Goal: Transaction & Acquisition: Purchase product/service

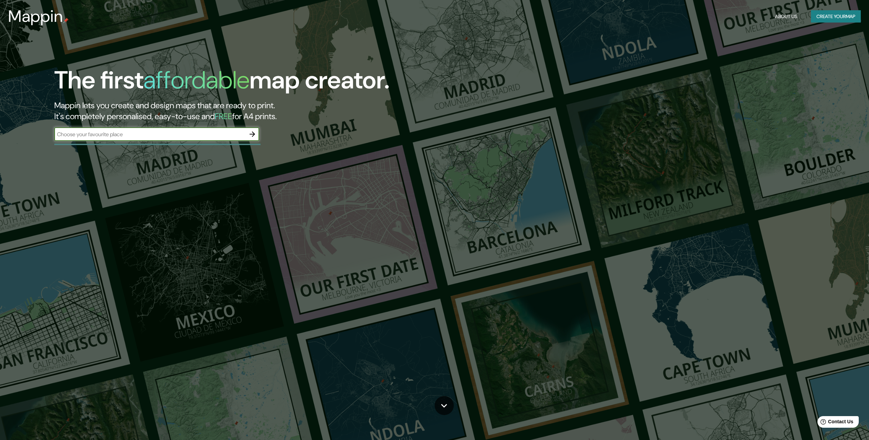
click at [141, 135] on input "text" at bounding box center [149, 134] width 191 height 8
type input "PUERTO MALDONADO"
click at [254, 131] on icon "button" at bounding box center [252, 134] width 8 height 8
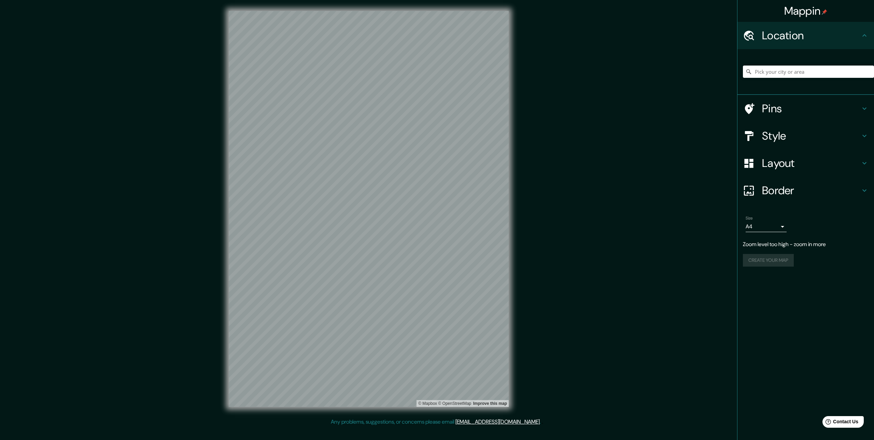
click at [205, 298] on div "Mappin Location Pins Style Layout Border Choose a border. Hint : you can make l…" at bounding box center [437, 214] width 874 height 429
click at [511, 177] on div "© Mapbox © OpenStreetMap Improve this map" at bounding box center [369, 209] width 302 height 418
click at [787, 72] on input "Pick your city or area" at bounding box center [808, 72] width 131 height 12
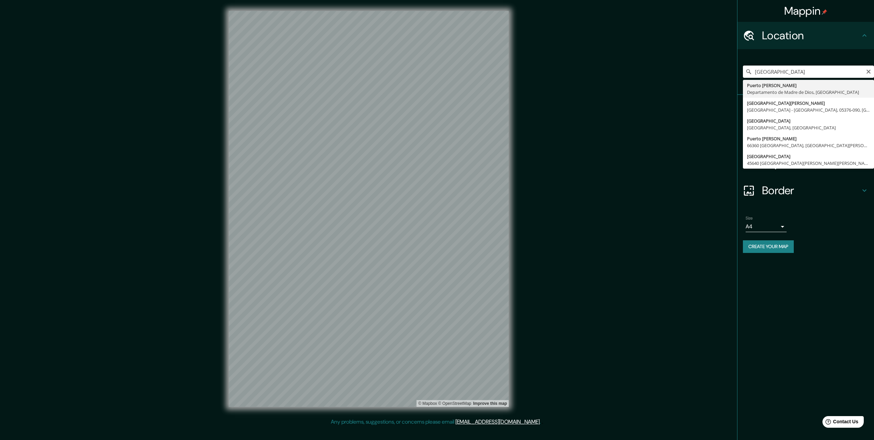
type input "Puerto Maldonado, Departamento de Madre de Dios, Perú"
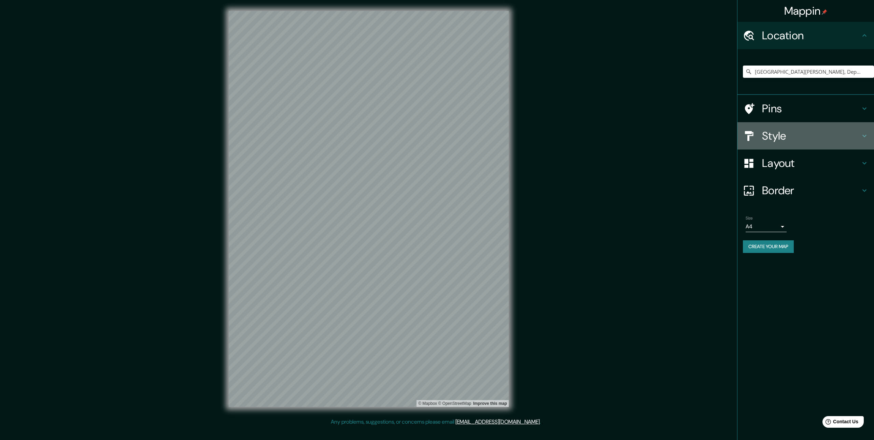
click at [784, 137] on h4 "Style" at bounding box center [811, 136] width 98 height 14
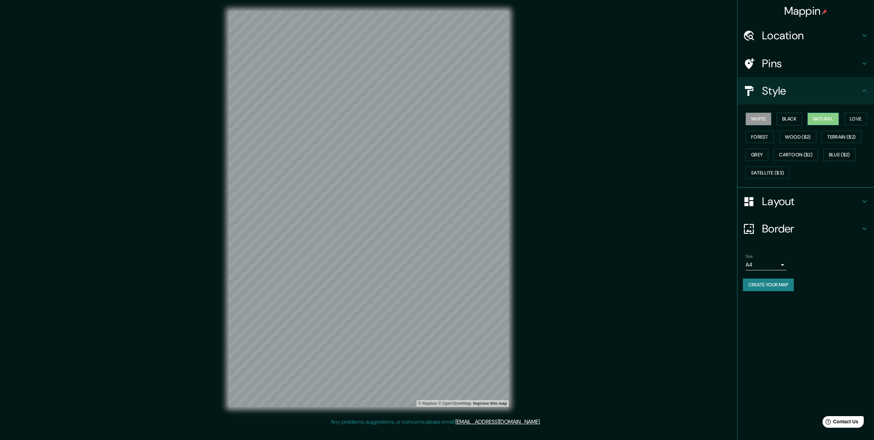
click at [814, 122] on button "Natural" at bounding box center [823, 119] width 31 height 13
click at [855, 121] on button "Love" at bounding box center [856, 119] width 23 height 13
click at [756, 137] on button "Forest" at bounding box center [760, 137] width 28 height 13
click at [806, 134] on button "Wood ($2)" at bounding box center [798, 137] width 37 height 13
click at [857, 136] on button "Terrain ($2)" at bounding box center [842, 137] width 40 height 13
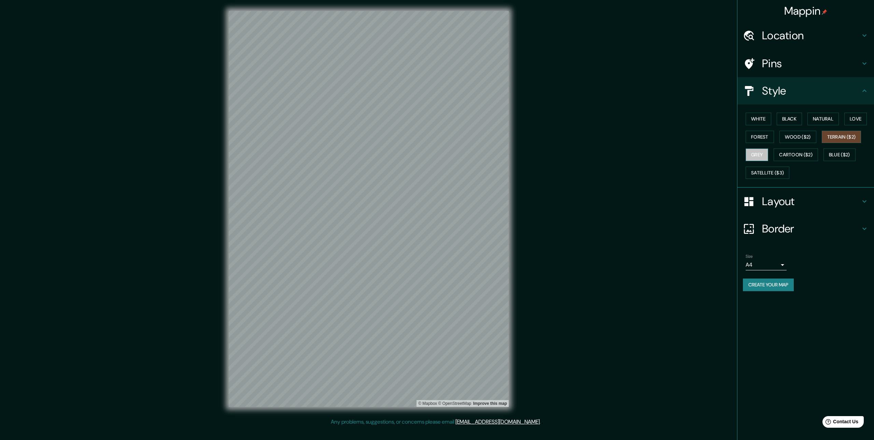
click at [758, 154] on button "Grey" at bounding box center [757, 155] width 23 height 13
click at [794, 153] on button "Cartoon ($2)" at bounding box center [796, 155] width 44 height 13
click at [849, 152] on button "Blue ($2)" at bounding box center [840, 155] width 32 height 13
click at [764, 172] on button "Satellite ($3)" at bounding box center [768, 173] width 44 height 13
click at [765, 119] on button "White" at bounding box center [759, 119] width 26 height 13
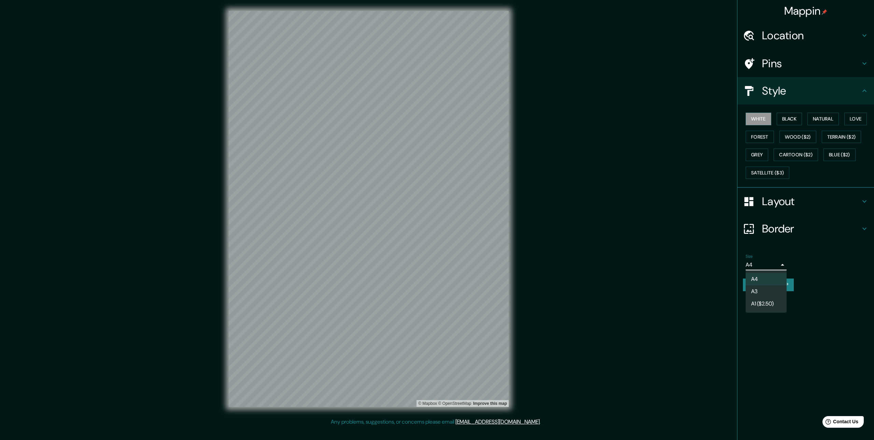
click at [781, 262] on body "Mappin Location Puerto Maldonado, Departamento de Madre de Dios, Perú Pins Styl…" at bounding box center [437, 220] width 874 height 440
click at [768, 292] on li "A3" at bounding box center [766, 291] width 41 height 12
type input "a4"
click at [777, 284] on button "Create your map" at bounding box center [768, 285] width 51 height 13
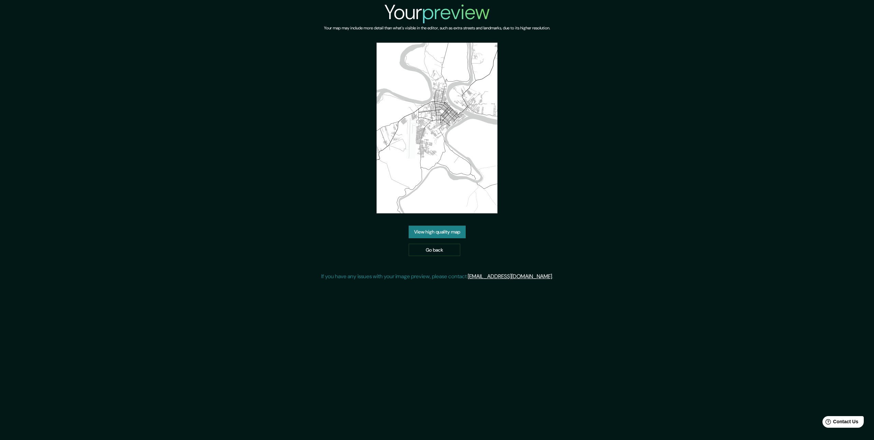
click at [451, 235] on link "View high quality map" at bounding box center [437, 232] width 57 height 13
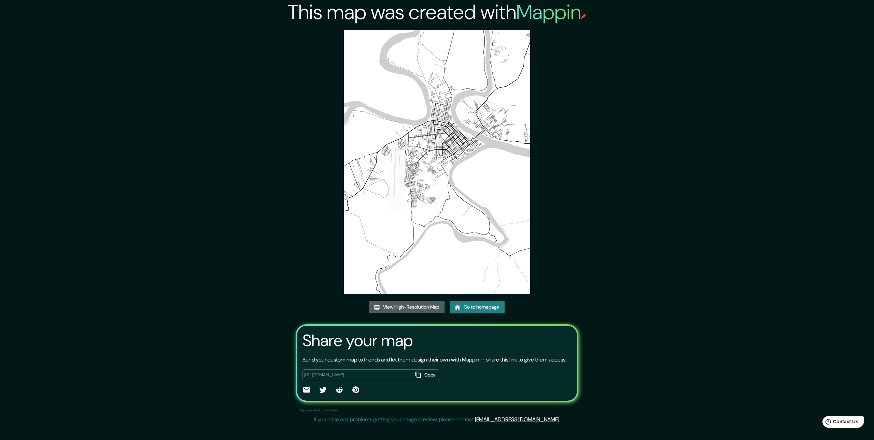
click at [434, 305] on link "View High-Resolution Map" at bounding box center [406, 307] width 75 height 13
drag, startPoint x: 440, startPoint y: 186, endPoint x: 438, endPoint y: 129, distance: 56.4
click at [438, 129] on img at bounding box center [437, 162] width 187 height 264
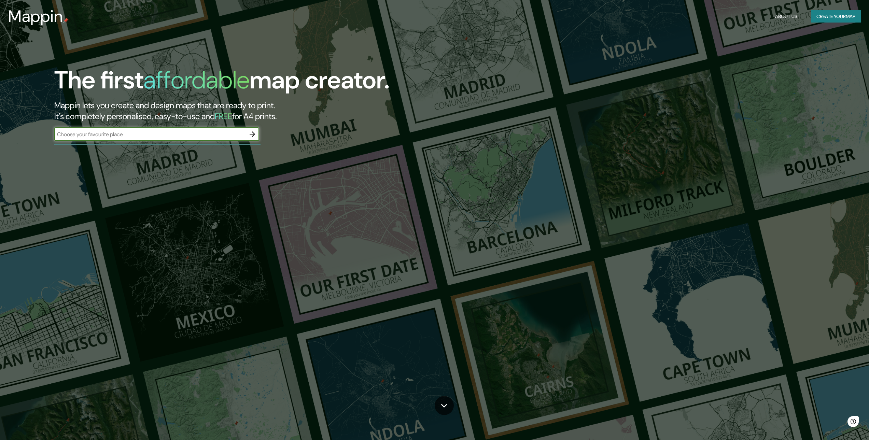
click at [221, 131] on input "text" at bounding box center [149, 134] width 191 height 8
type input "PUERTO MALDONADO"
click at [253, 132] on icon "button" at bounding box center [252, 134] width 8 height 8
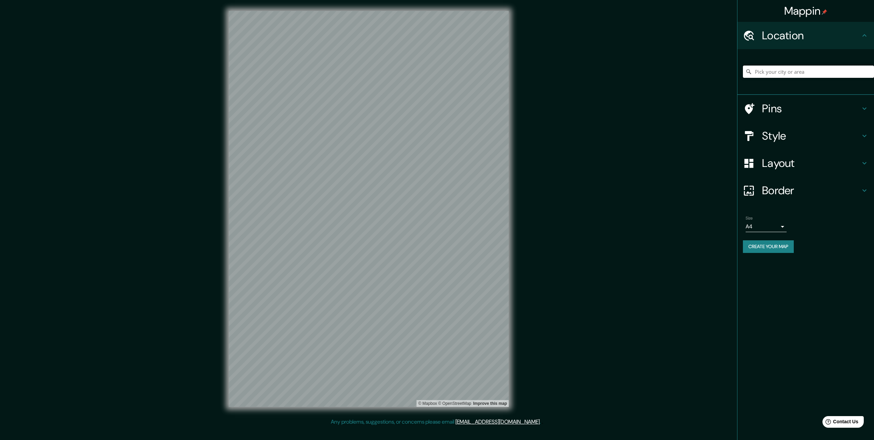
click at [773, 68] on input "Pick your city or area" at bounding box center [808, 72] width 131 height 12
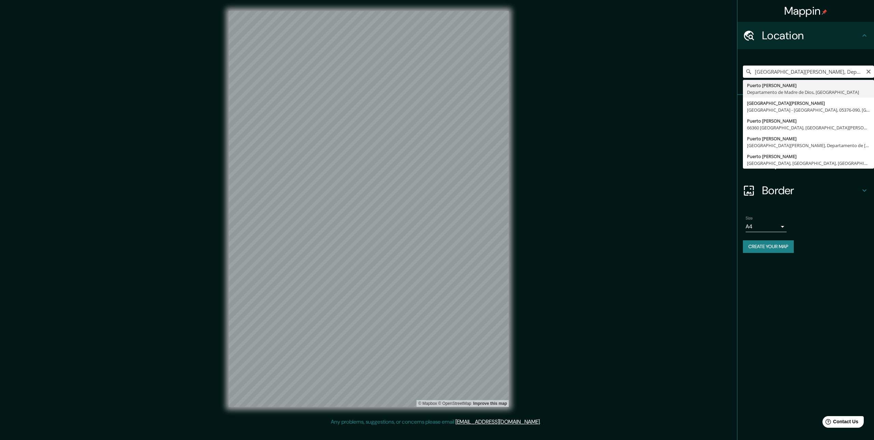
type input "[GEOGRAPHIC_DATA][PERSON_NAME], Departamento de [GEOGRAPHIC_DATA], [GEOGRAPHIC_…"
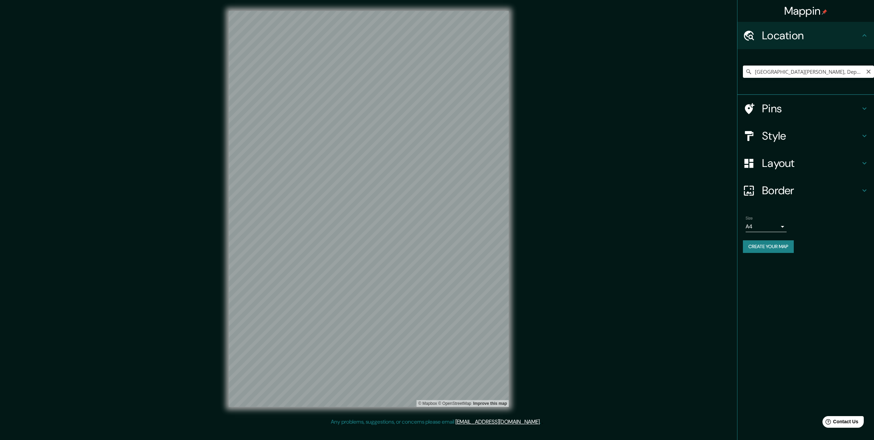
click at [775, 131] on h4 "Style" at bounding box center [811, 136] width 98 height 14
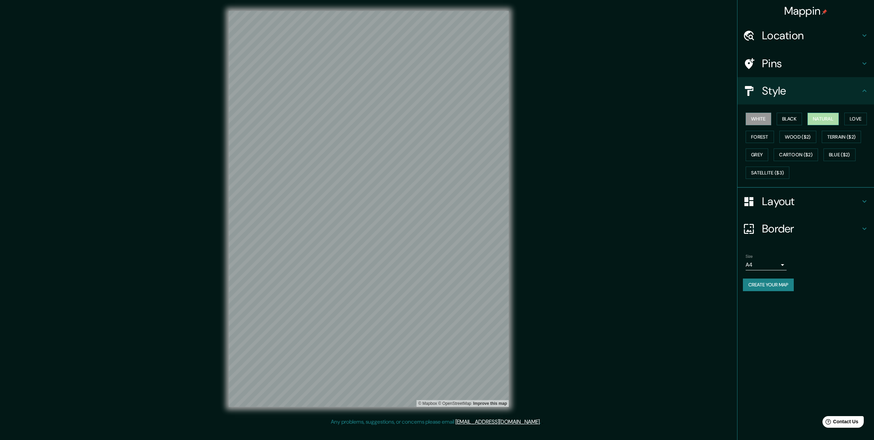
click at [834, 122] on button "Natural" at bounding box center [823, 119] width 31 height 13
click at [753, 138] on button "Forest" at bounding box center [760, 137] width 28 height 13
click at [793, 122] on button "Black" at bounding box center [790, 119] width 26 height 13
click at [759, 118] on button "White" at bounding box center [759, 119] width 26 height 13
click at [767, 134] on button "Forest" at bounding box center [760, 137] width 28 height 13
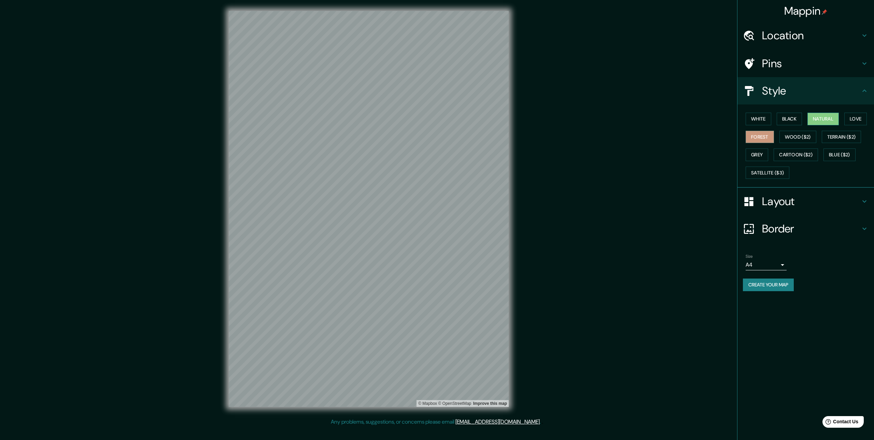
click at [835, 119] on button "Natural" at bounding box center [823, 119] width 31 height 13
click at [774, 203] on h4 "Layout" at bounding box center [811, 202] width 98 height 14
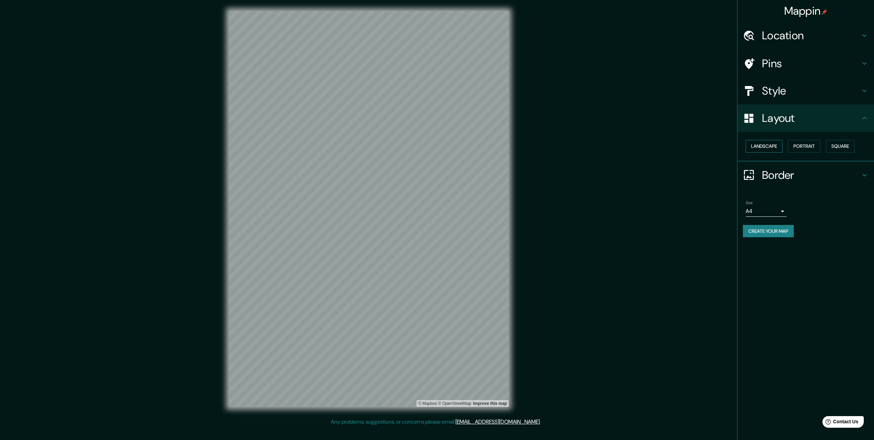
click at [768, 150] on button "Landscape" at bounding box center [764, 146] width 37 height 13
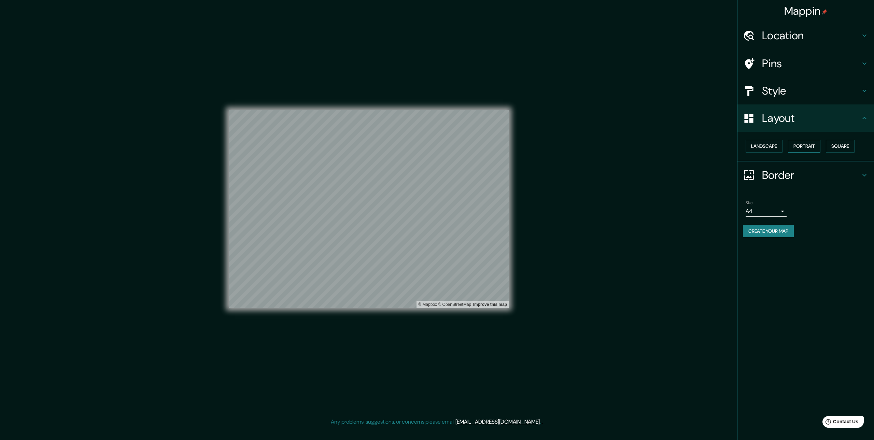
click at [808, 146] on button "Portrait" at bounding box center [804, 146] width 32 height 13
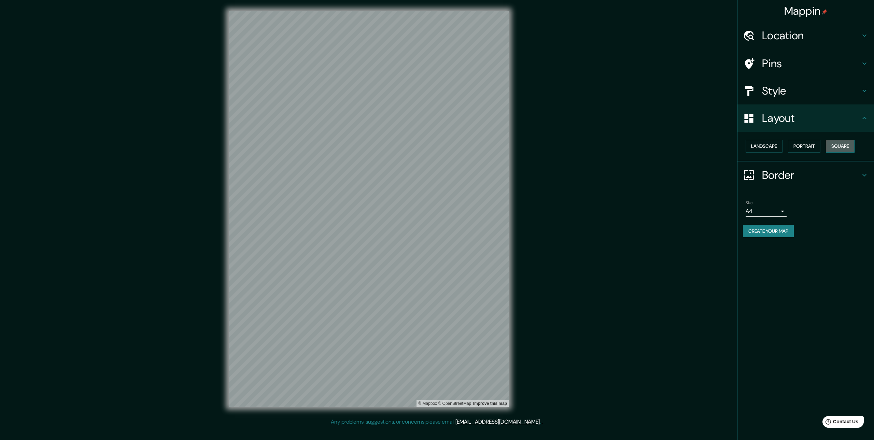
click at [834, 145] on button "Square" at bounding box center [840, 146] width 29 height 13
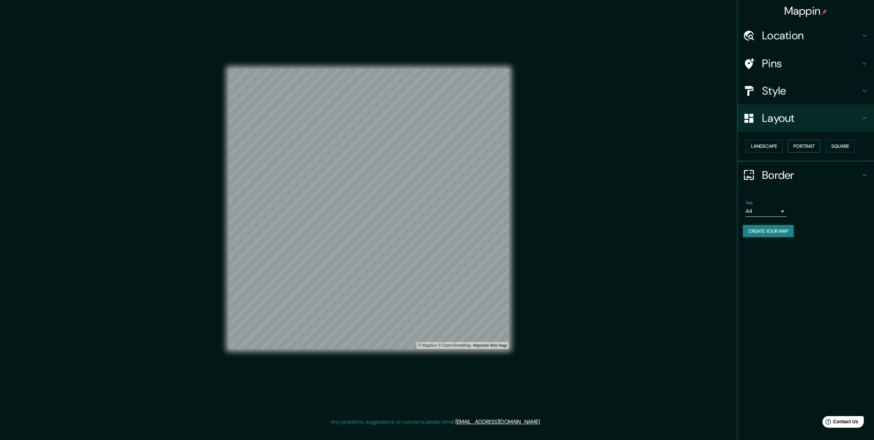
click at [797, 146] on button "Portrait" at bounding box center [804, 146] width 32 height 13
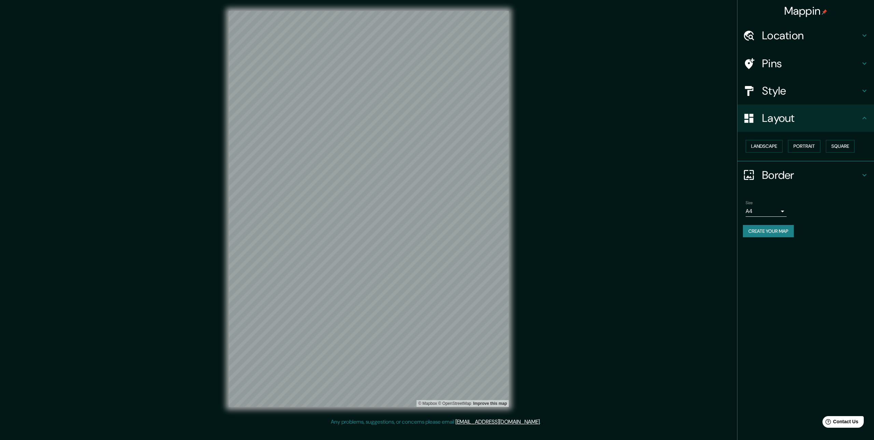
click at [784, 92] on h4 "Style" at bounding box center [811, 91] width 98 height 14
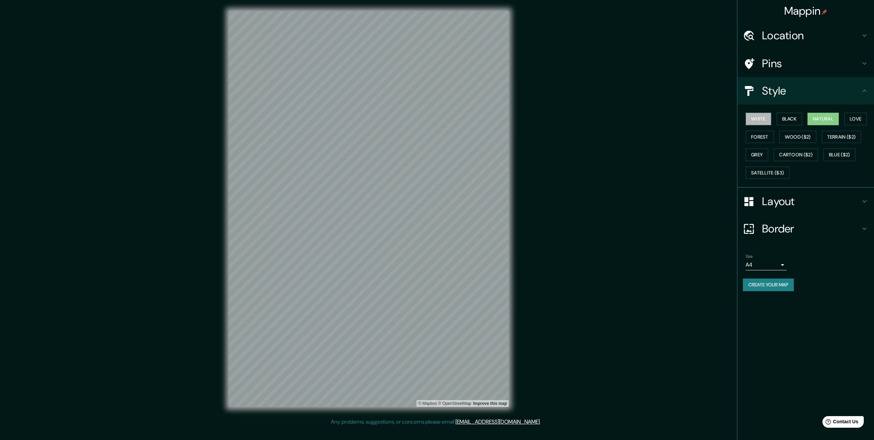
click at [764, 123] on button "White" at bounding box center [759, 119] width 26 height 13
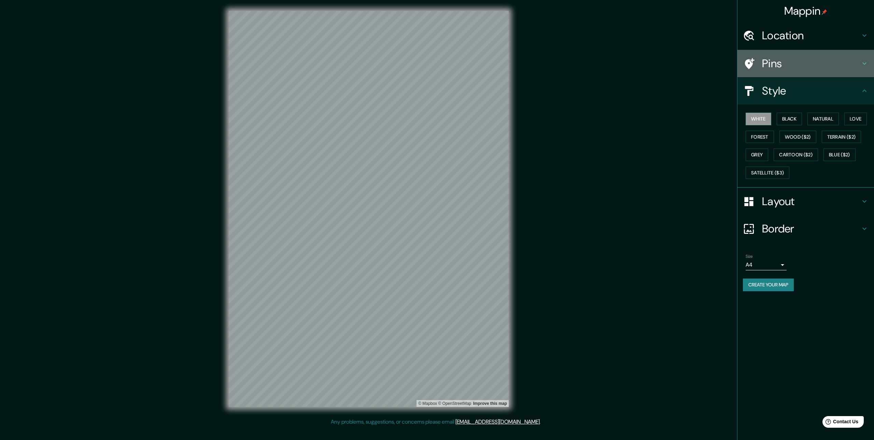
click at [764, 62] on h4 "Pins" at bounding box center [811, 64] width 98 height 14
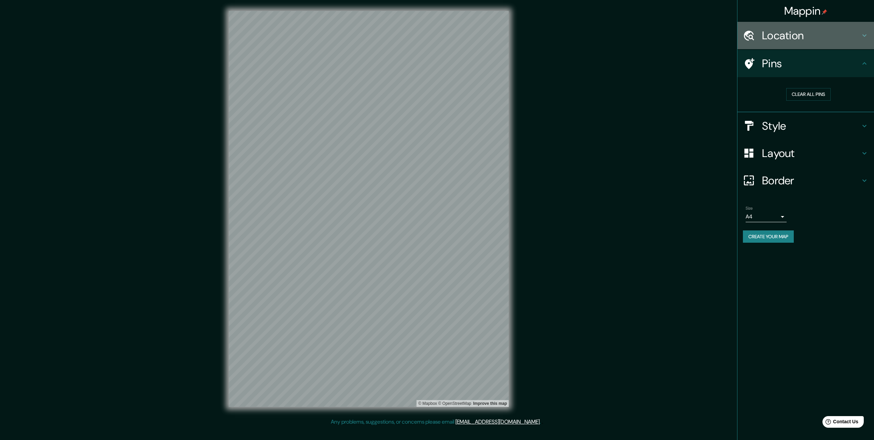
click at [789, 38] on h4 "Location" at bounding box center [811, 36] width 98 height 14
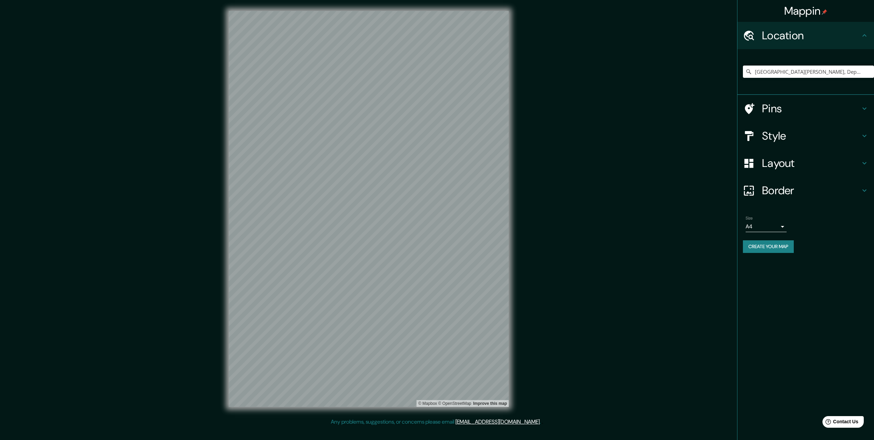
click at [774, 115] on h4 "Pins" at bounding box center [811, 109] width 98 height 14
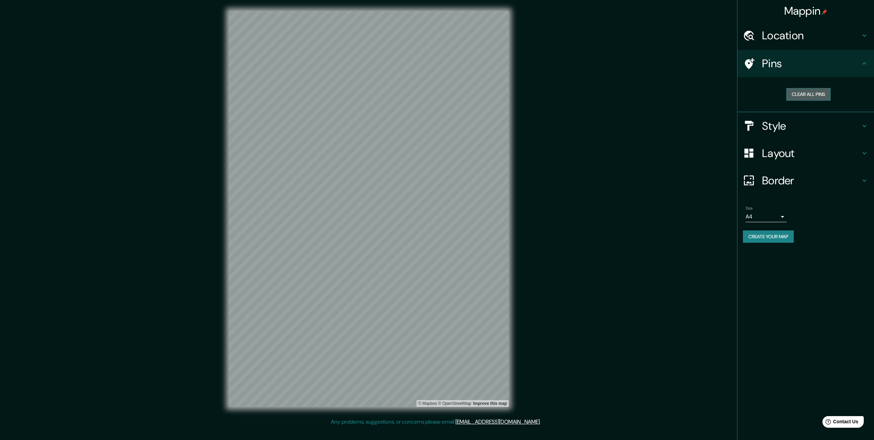
click at [805, 93] on button "Clear all pins" at bounding box center [808, 94] width 44 height 13
click at [780, 218] on body "Mappin Location Puerto Maldonado, Departamento de Madre de Dios, Perú Pins Clea…" at bounding box center [437, 220] width 874 height 440
click at [776, 245] on li "A3" at bounding box center [766, 243] width 41 height 12
type input "a4"
click at [747, 239] on button "Create your map" at bounding box center [768, 237] width 51 height 13
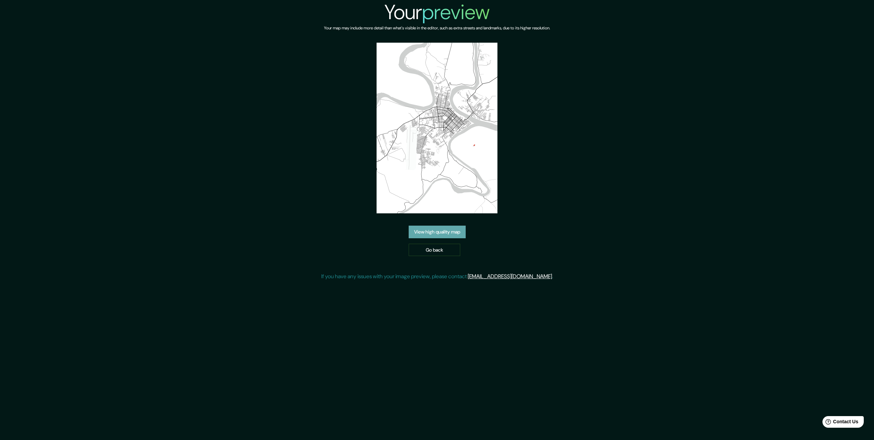
click at [449, 236] on link "View high quality map" at bounding box center [437, 232] width 57 height 13
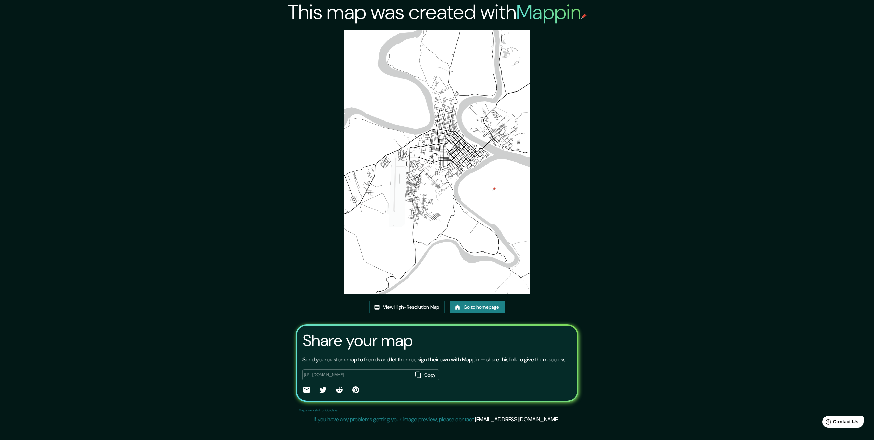
drag, startPoint x: 419, startPoint y: 252, endPoint x: 421, endPoint y: 382, distance: 129.8
click at [421, 381] on button "Copy" at bounding box center [426, 374] width 27 height 11
click at [405, 303] on link "View High-Resolution Map" at bounding box center [406, 307] width 75 height 13
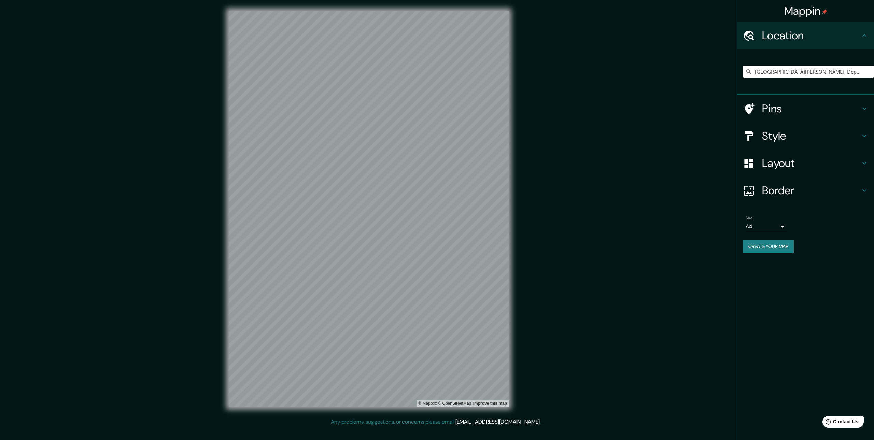
click at [775, 70] on input "[GEOGRAPHIC_DATA][PERSON_NAME], Departamento de [GEOGRAPHIC_DATA], [GEOGRAPHIC_…" at bounding box center [808, 72] width 131 height 12
click at [826, 72] on input "[GEOGRAPHIC_DATA][PERSON_NAME], Departamento de [GEOGRAPHIC_DATA], [GEOGRAPHIC_…" at bounding box center [808, 72] width 131 height 12
click at [798, 74] on input "[GEOGRAPHIC_DATA][PERSON_NAME], Departamento de [GEOGRAPHIC_DATA], [GEOGRAPHIC_…" at bounding box center [808, 72] width 131 height 12
drag, startPoint x: 862, startPoint y: 73, endPoint x: 800, endPoint y: 72, distance: 62.5
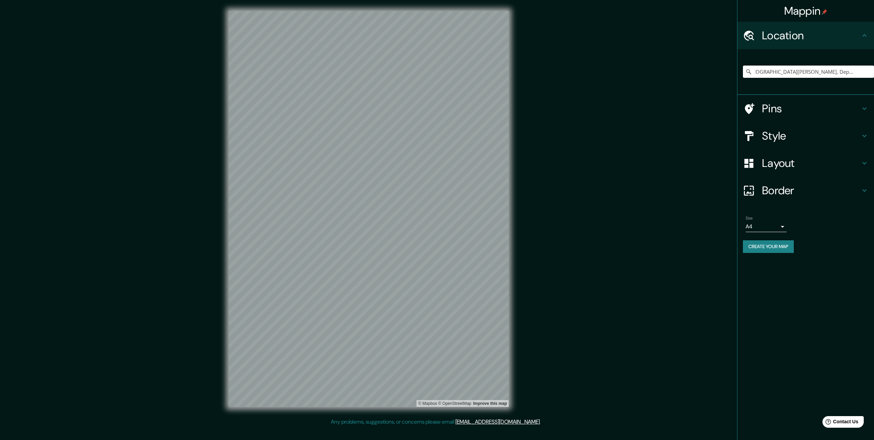
click at [800, 72] on input "[GEOGRAPHIC_DATA][PERSON_NAME], Departamento de [GEOGRAPHIC_DATA], [GEOGRAPHIC_…" at bounding box center [808, 72] width 131 height 12
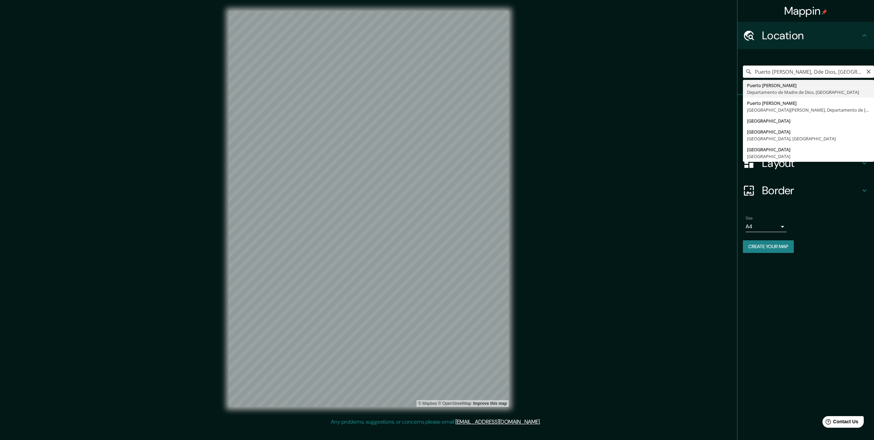
type input "[GEOGRAPHIC_DATA][PERSON_NAME], Departamento de [GEOGRAPHIC_DATA], [GEOGRAPHIC_…"
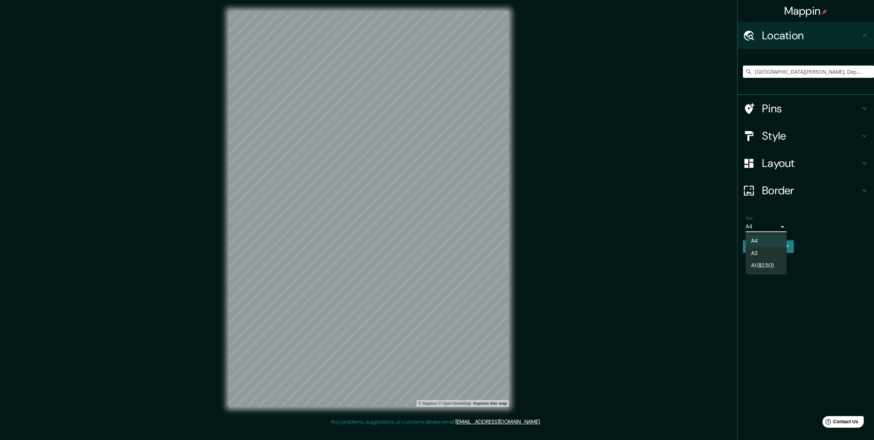
click at [779, 224] on body "Mappin Location Puerto Maldonado, Departamento de Madre de Dios, Perú Pins Styl…" at bounding box center [437, 220] width 874 height 440
click at [764, 252] on li "A3" at bounding box center [766, 253] width 41 height 12
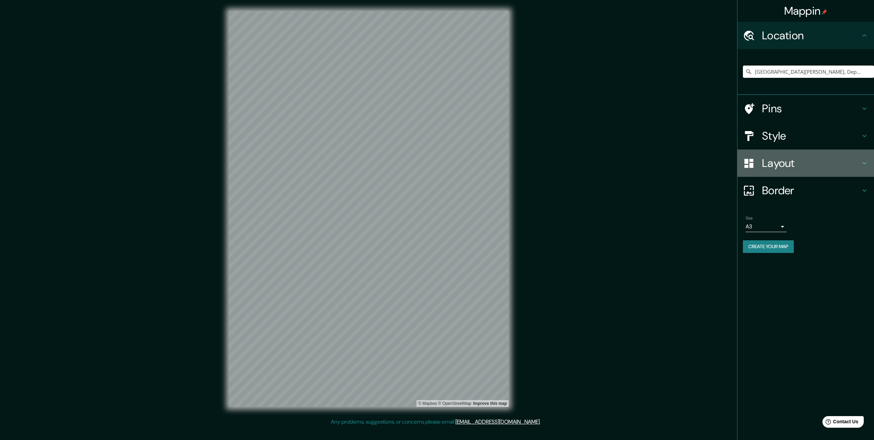
click at [770, 160] on h4 "Layout" at bounding box center [811, 163] width 98 height 14
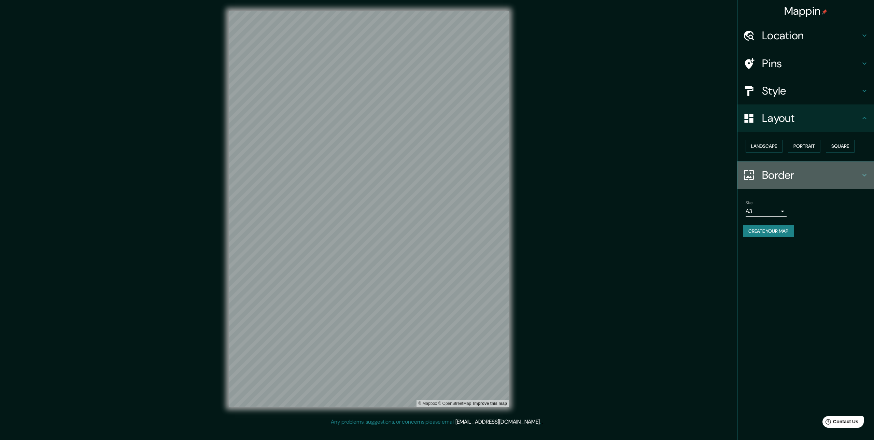
click at [776, 174] on h4 "Border" at bounding box center [811, 175] width 98 height 14
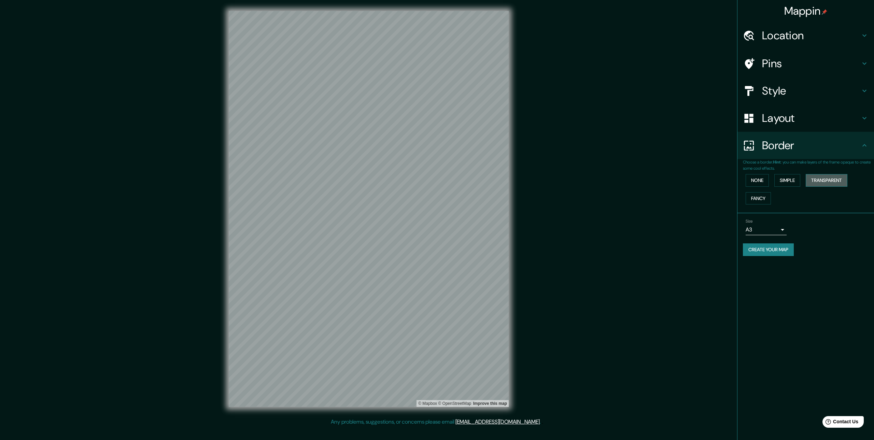
click at [827, 179] on button "Transparent" at bounding box center [827, 180] width 42 height 13
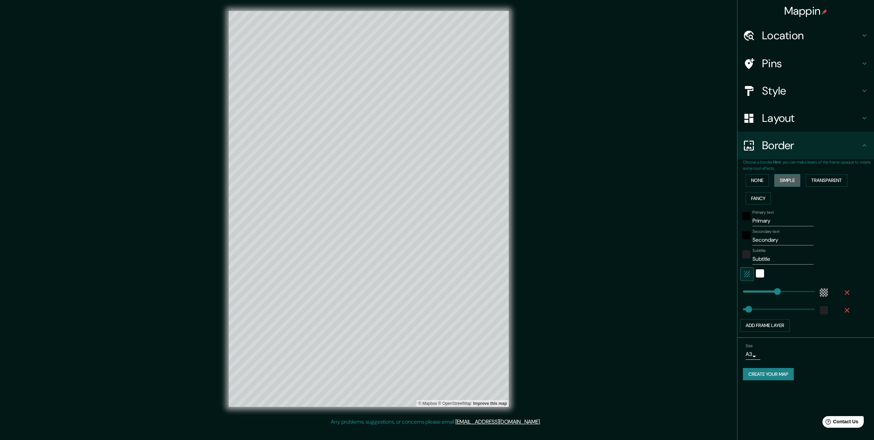
click at [791, 180] on button "Simple" at bounding box center [787, 180] width 26 height 13
click at [756, 178] on button "None" at bounding box center [757, 180] width 23 height 13
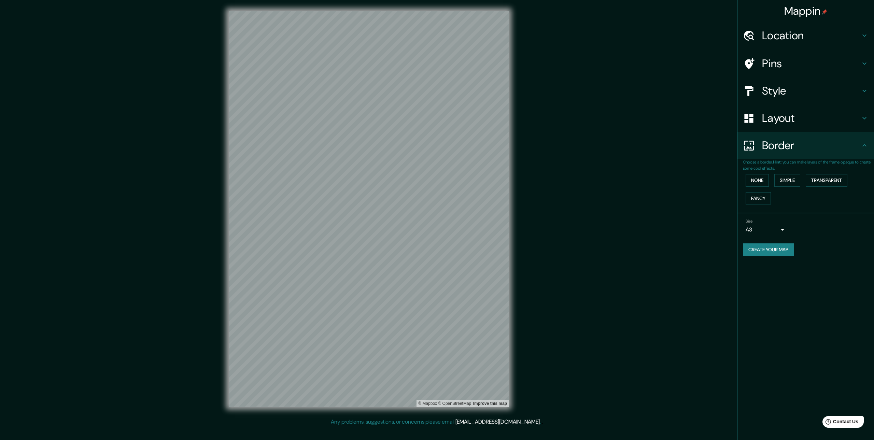
click at [782, 92] on h4 "Style" at bounding box center [811, 91] width 98 height 14
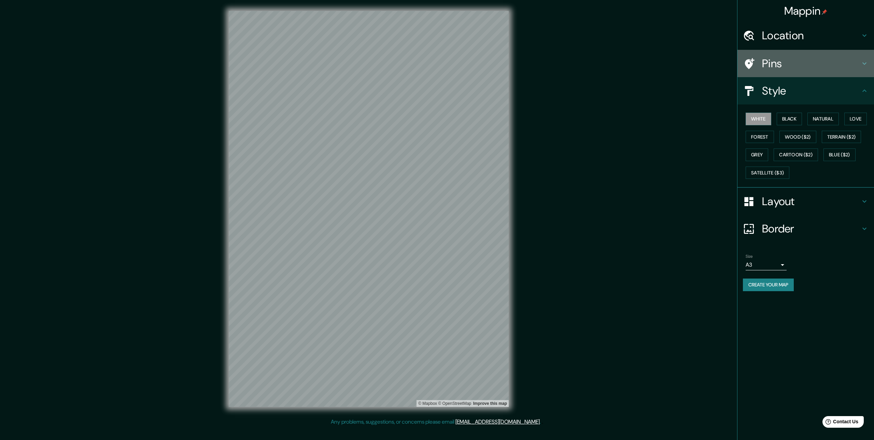
click at [774, 60] on h4 "Pins" at bounding box center [811, 64] width 98 height 14
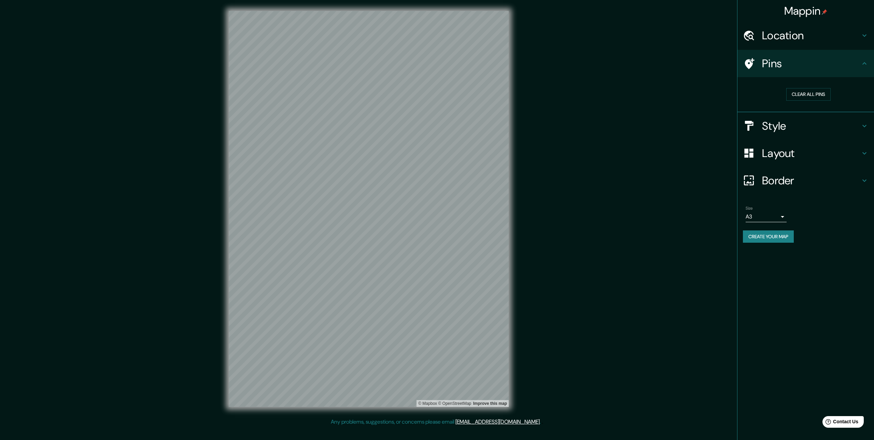
click at [784, 41] on h4 "Location" at bounding box center [811, 36] width 98 height 14
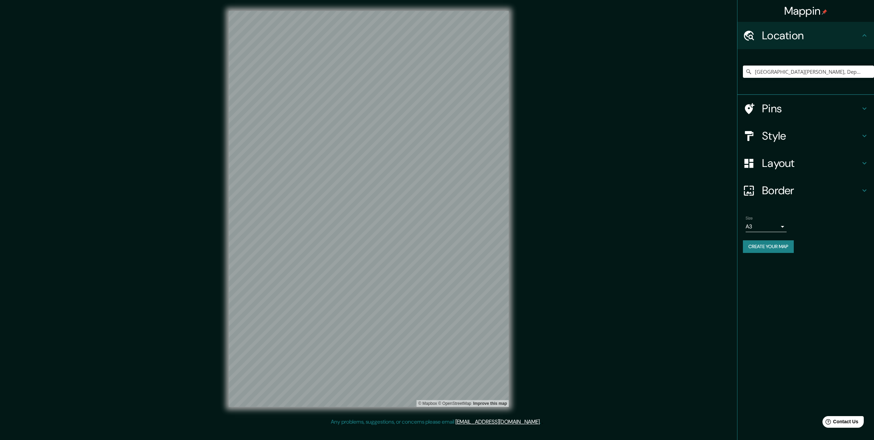
click at [785, 245] on button "Create your map" at bounding box center [768, 246] width 51 height 13
click at [776, 244] on button "Create your map" at bounding box center [768, 246] width 51 height 13
click at [628, 93] on div "Mappin Location Puerto Maldonado, Departamento de Madre de Dios, Perú Pins Styl…" at bounding box center [437, 214] width 874 height 429
click at [827, 297] on div "Mappin Location Puerto Maldonado, Departamento de Madre de Dios, Perú Pins Styl…" at bounding box center [805, 220] width 137 height 440
click at [767, 252] on button "Create your map" at bounding box center [768, 246] width 51 height 13
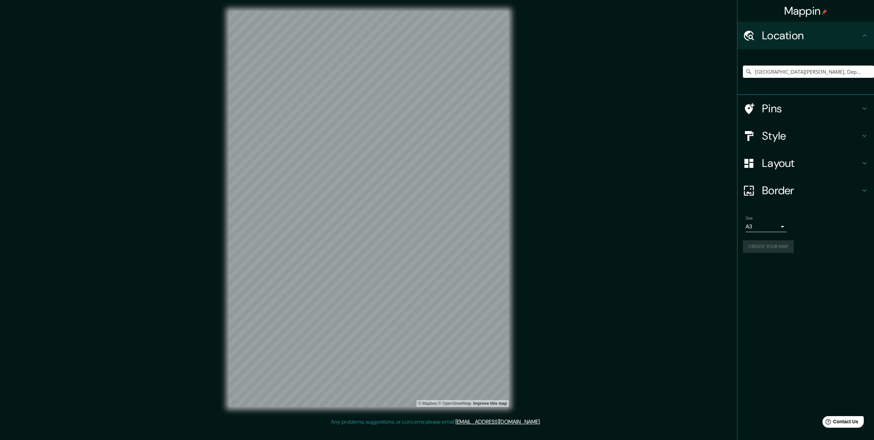
click at [771, 248] on div "Create your map" at bounding box center [806, 246] width 126 height 13
click at [755, 335] on div "Mappin Location Puerto Maldonado, Departamento de Madre de Dios, Perú Pins Styl…" at bounding box center [805, 220] width 137 height 440
click at [772, 109] on h4 "Pins" at bounding box center [811, 109] width 98 height 14
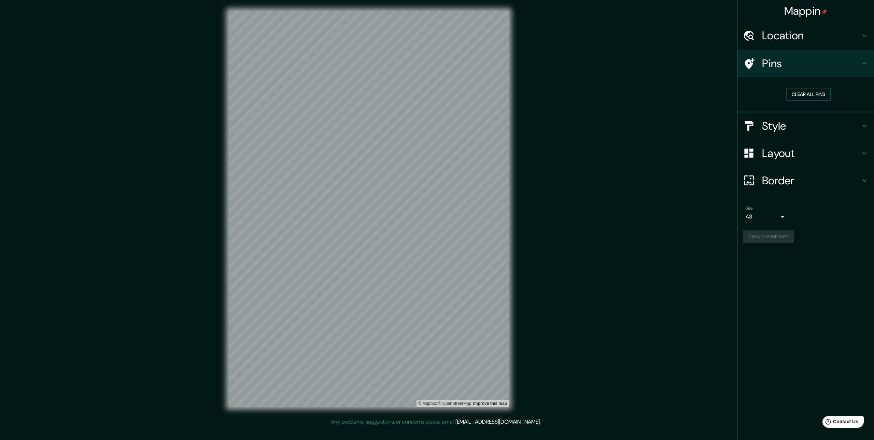
click at [783, 123] on h4 "Style" at bounding box center [811, 126] width 98 height 14
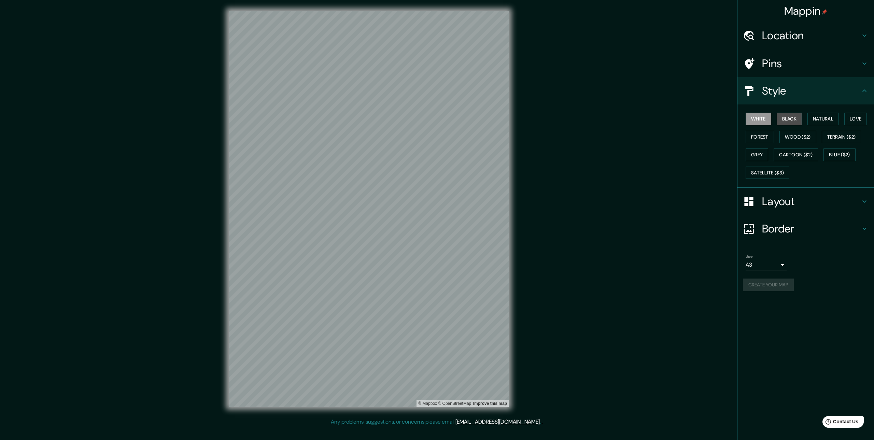
click at [783, 118] on button "Black" at bounding box center [790, 119] width 26 height 13
click at [762, 120] on button "White" at bounding box center [759, 119] width 26 height 13
click at [774, 220] on div "Border" at bounding box center [806, 228] width 137 height 27
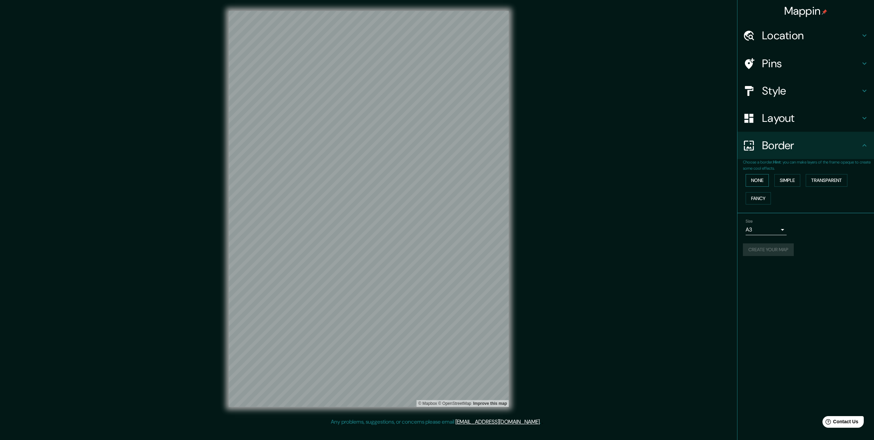
click at [756, 180] on button "None" at bounding box center [757, 180] width 23 height 13
click at [770, 222] on div "Size A3 single" at bounding box center [766, 227] width 41 height 16
click at [766, 245] on button "Create your map" at bounding box center [768, 249] width 51 height 13
click at [766, 245] on div "Create your map" at bounding box center [806, 249] width 126 height 13
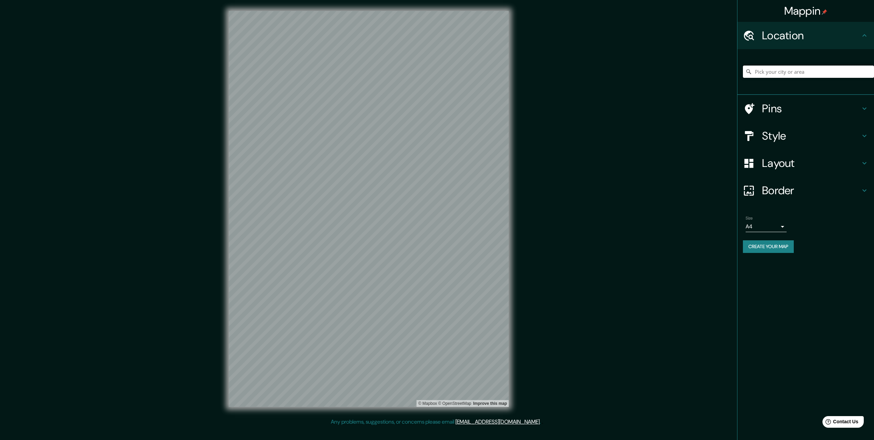
click at [791, 69] on input "Pick your city or area" at bounding box center [808, 72] width 131 height 12
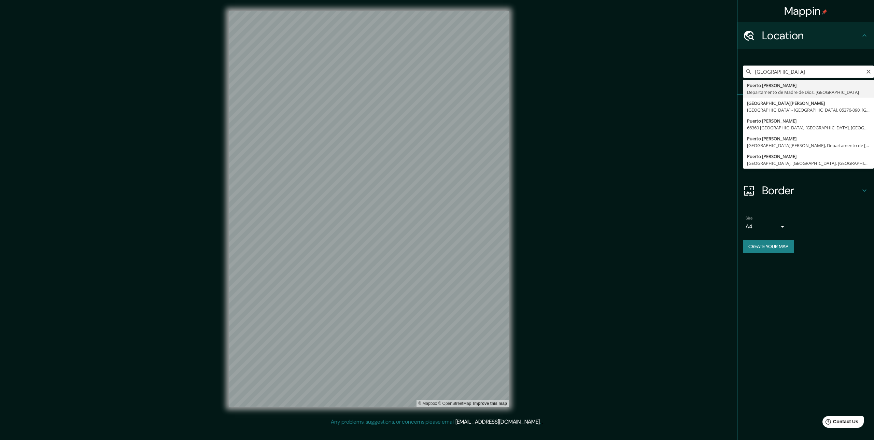
type input "Puerto Maldonado, Departamento de Madre de Dios, Perú"
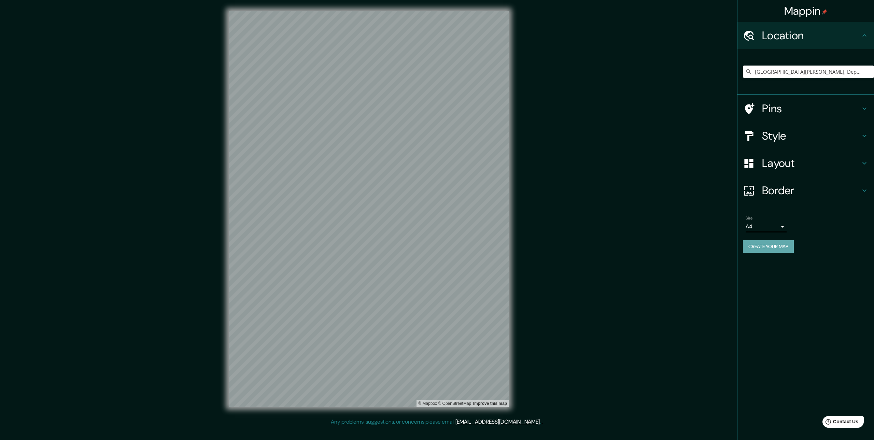
click at [776, 247] on button "Create your map" at bounding box center [768, 246] width 51 height 13
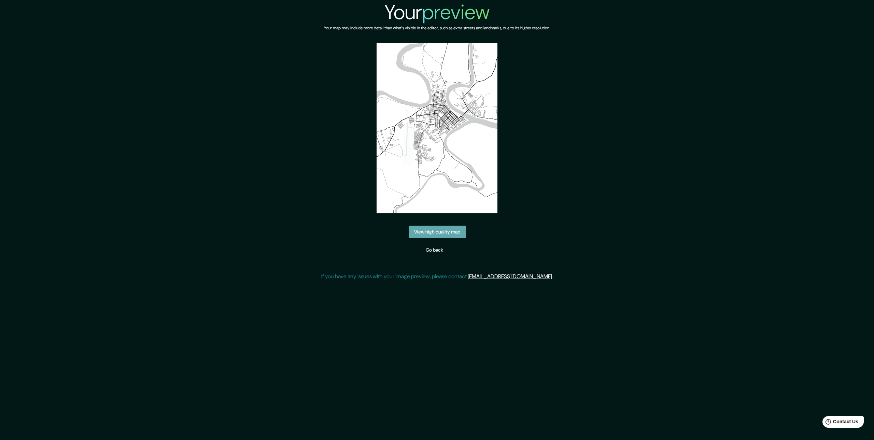
click at [423, 226] on link "View high quality map" at bounding box center [437, 232] width 57 height 13
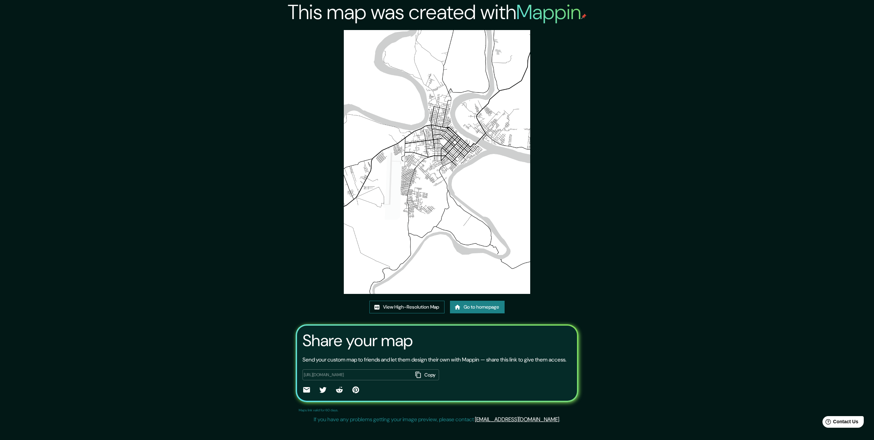
click at [419, 303] on link "View High-Resolution Map" at bounding box center [406, 307] width 75 height 13
